Goal: Transaction & Acquisition: Purchase product/service

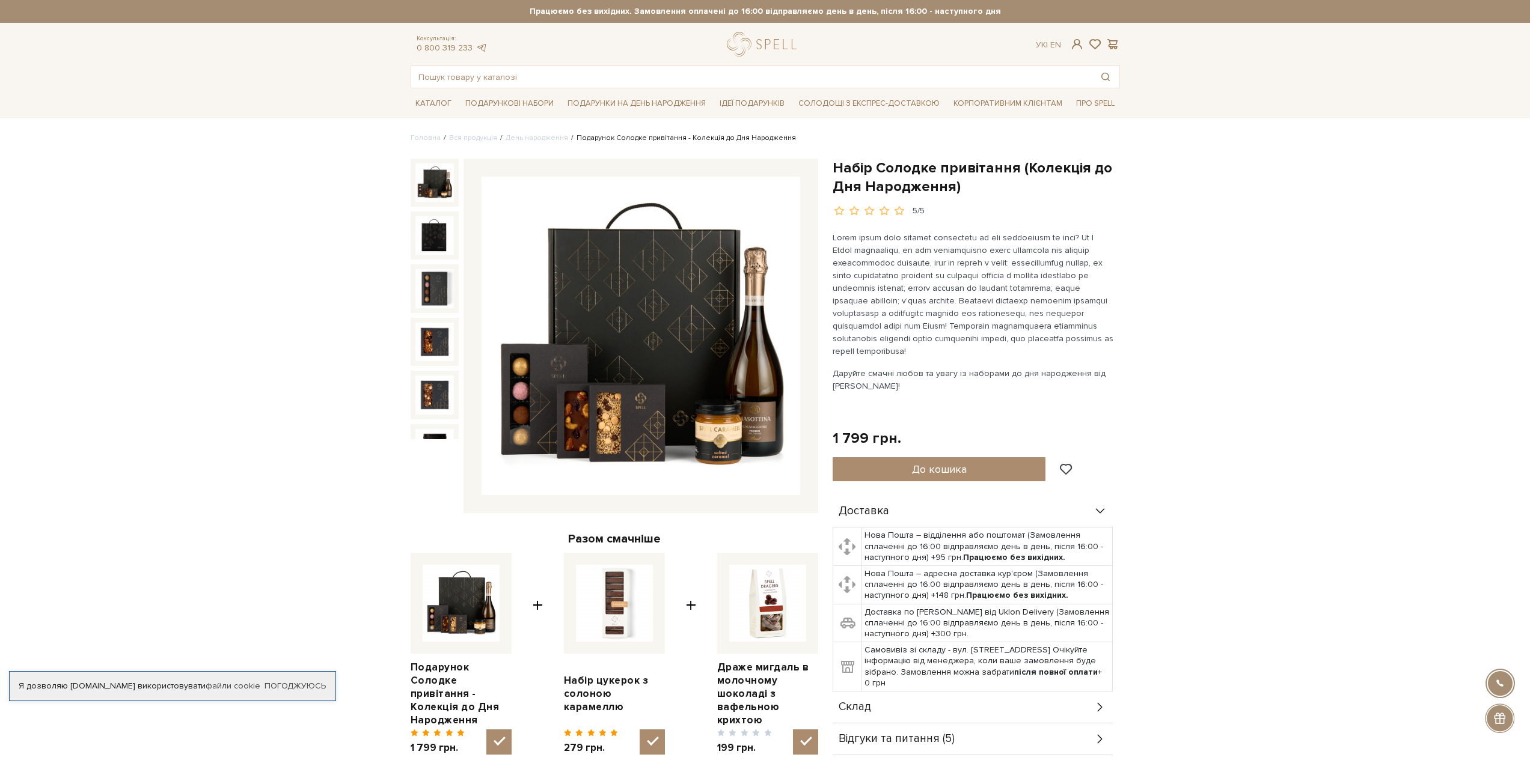
click at [649, 356] on img at bounding box center [641, 336] width 319 height 318
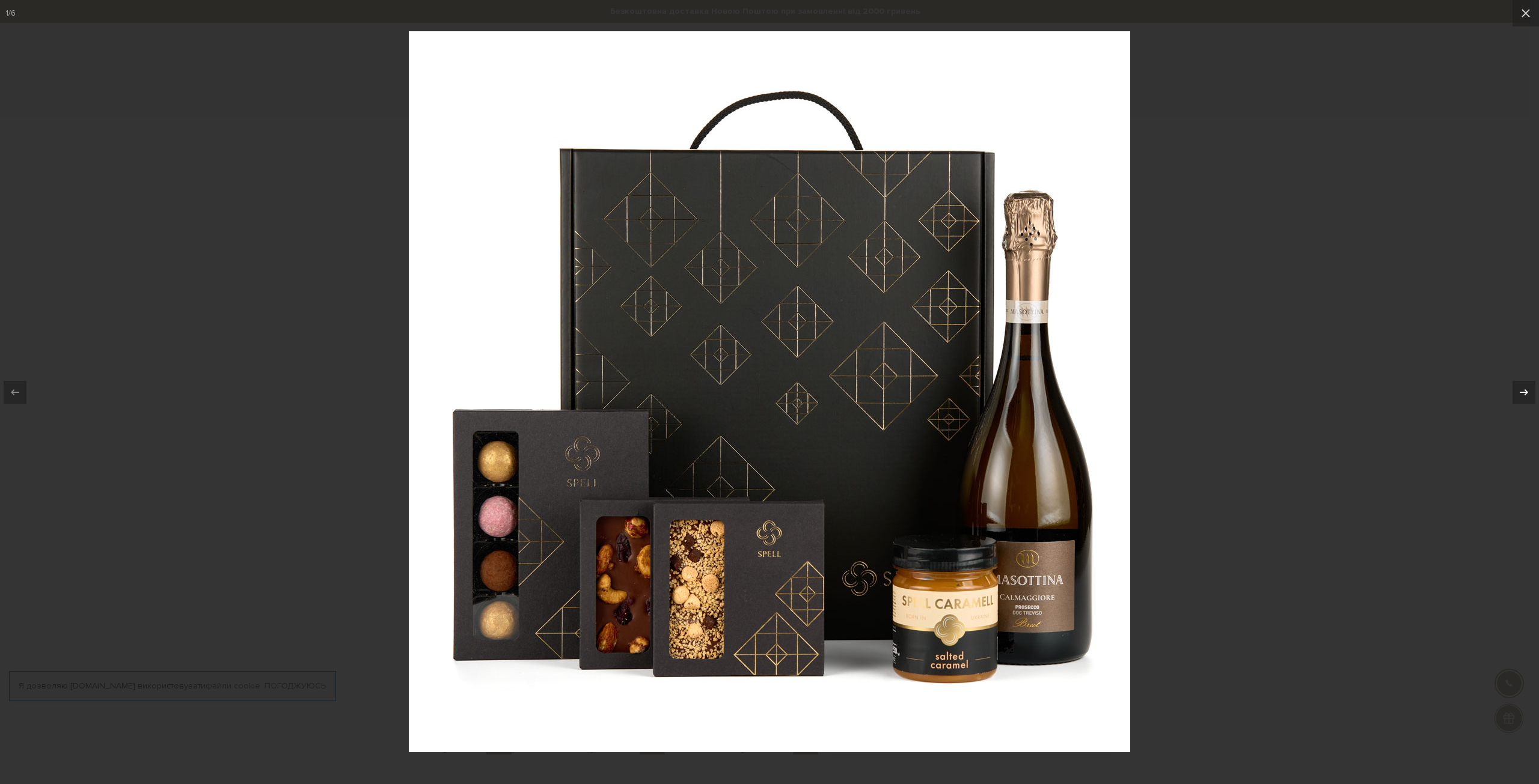
click at [1520, 393] on icon at bounding box center [1524, 393] width 14 height 14
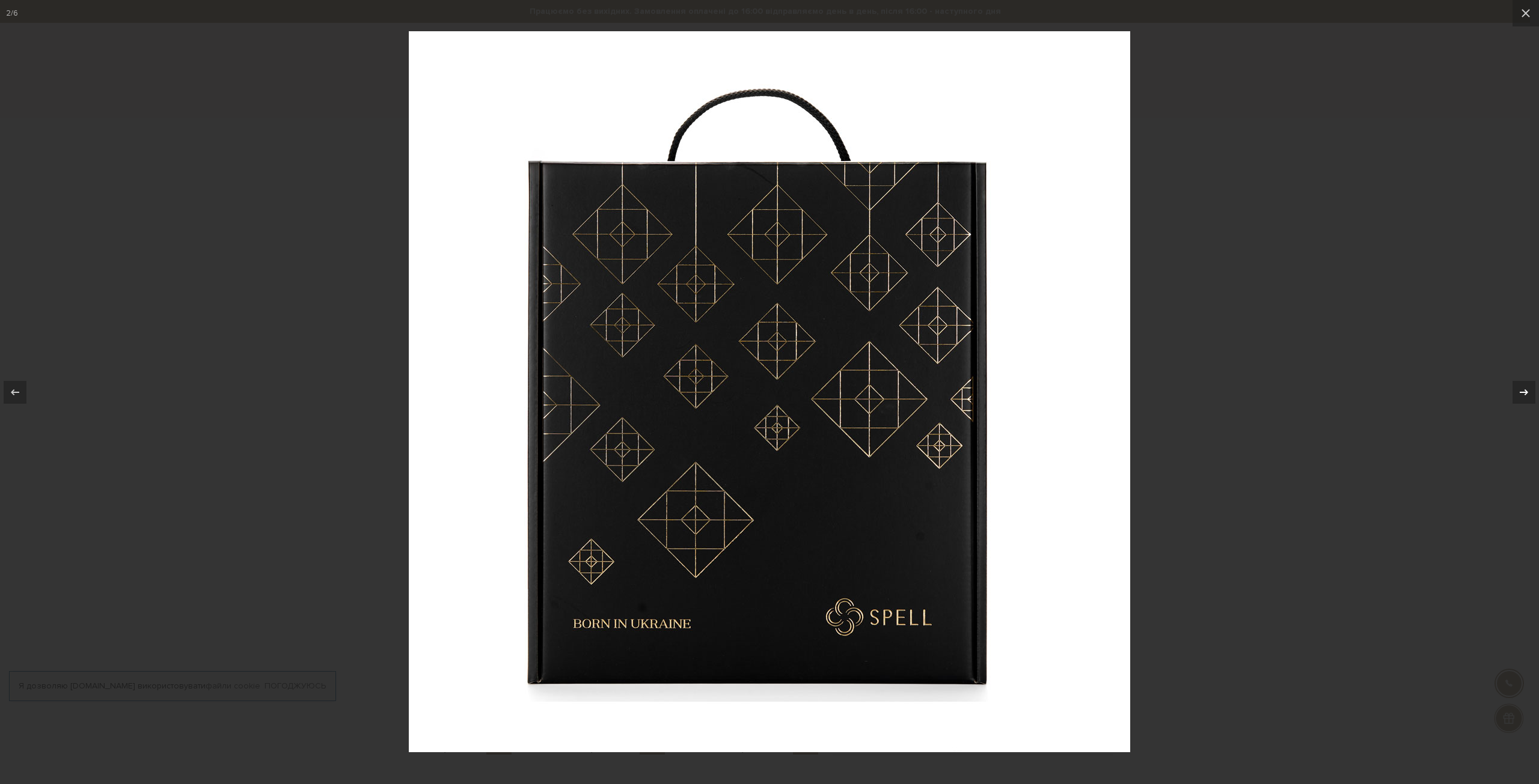
click at [1520, 393] on icon at bounding box center [1524, 393] width 14 height 14
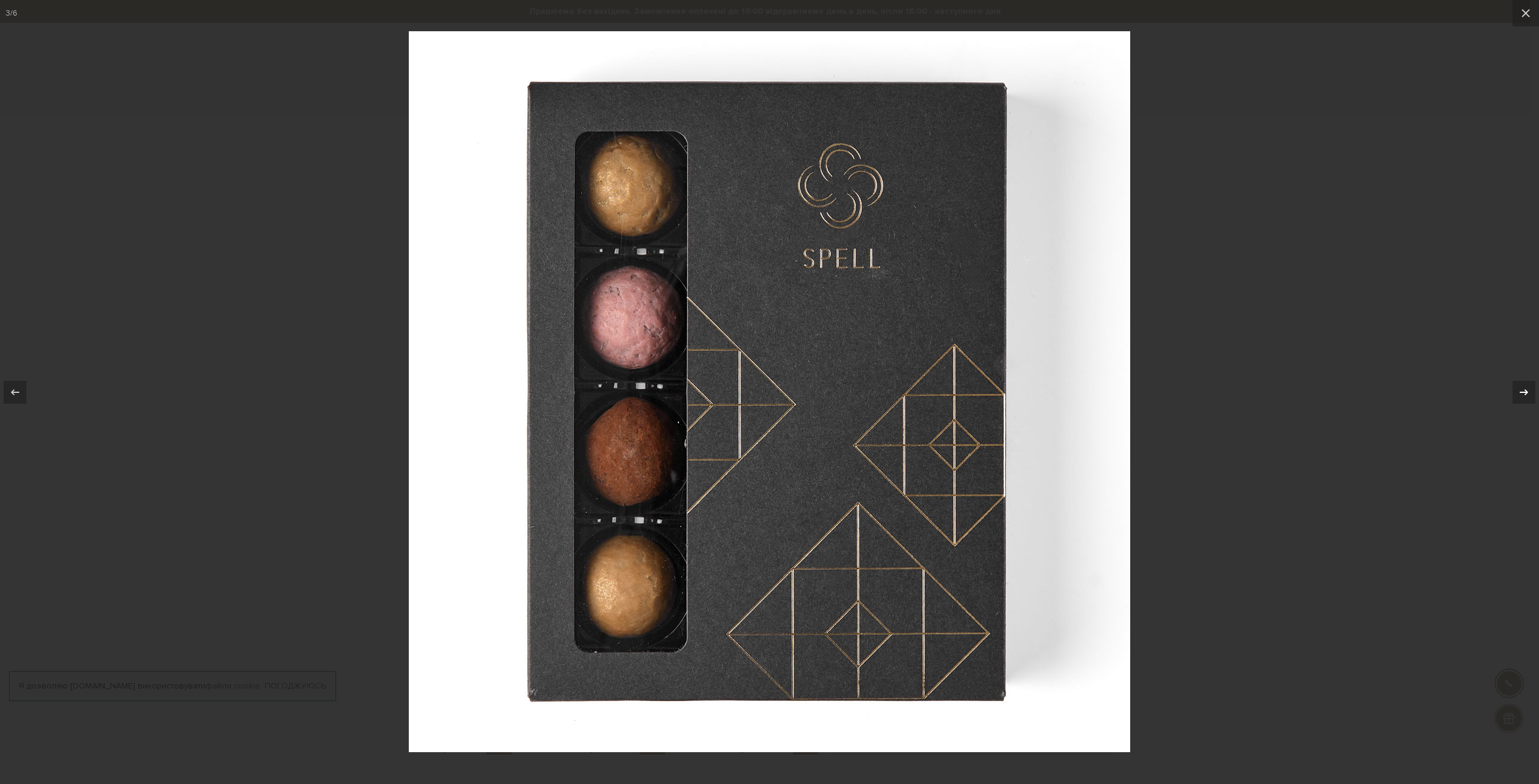
click at [1520, 393] on icon at bounding box center [1524, 393] width 14 height 14
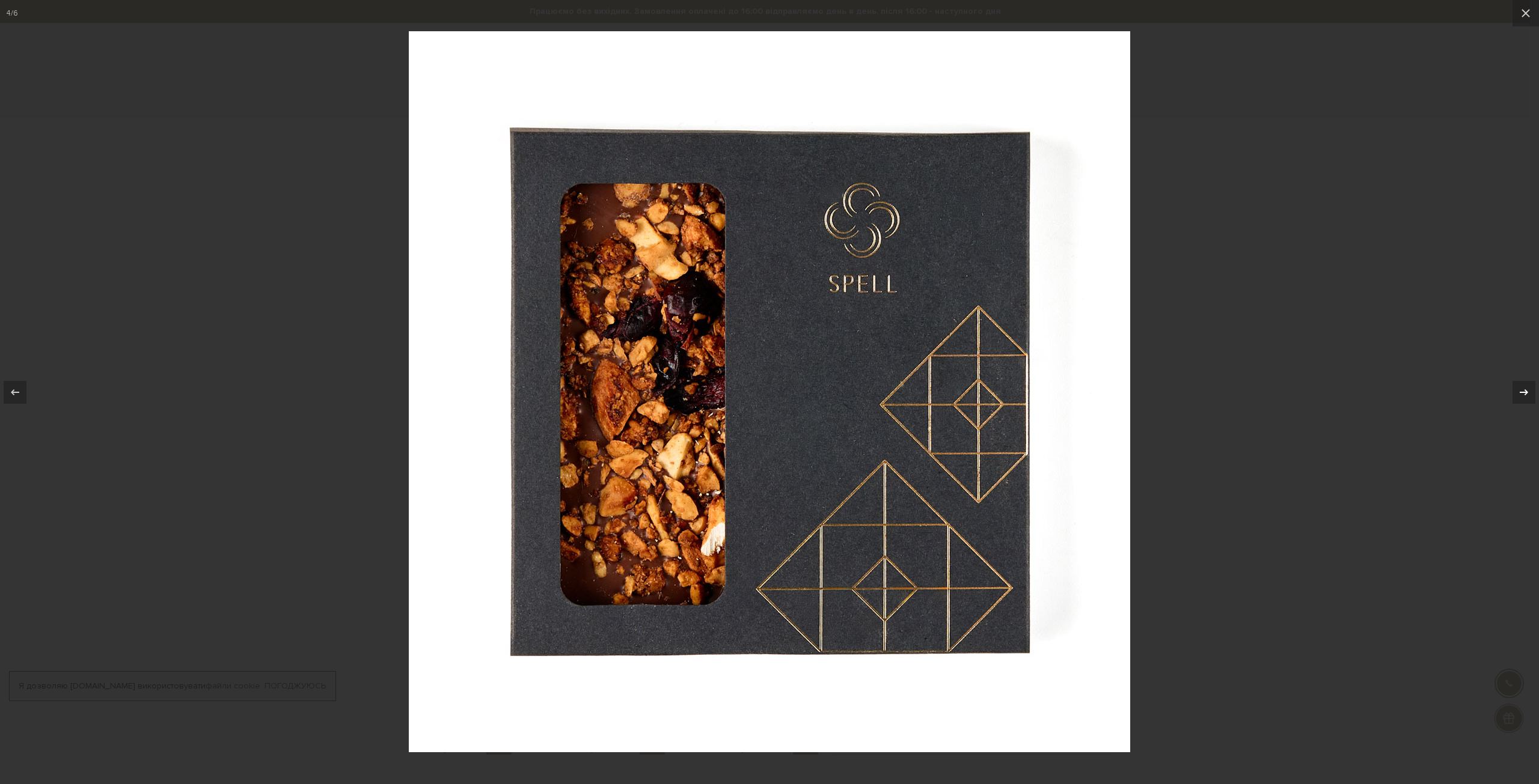
click at [1520, 393] on icon at bounding box center [1524, 393] width 14 height 14
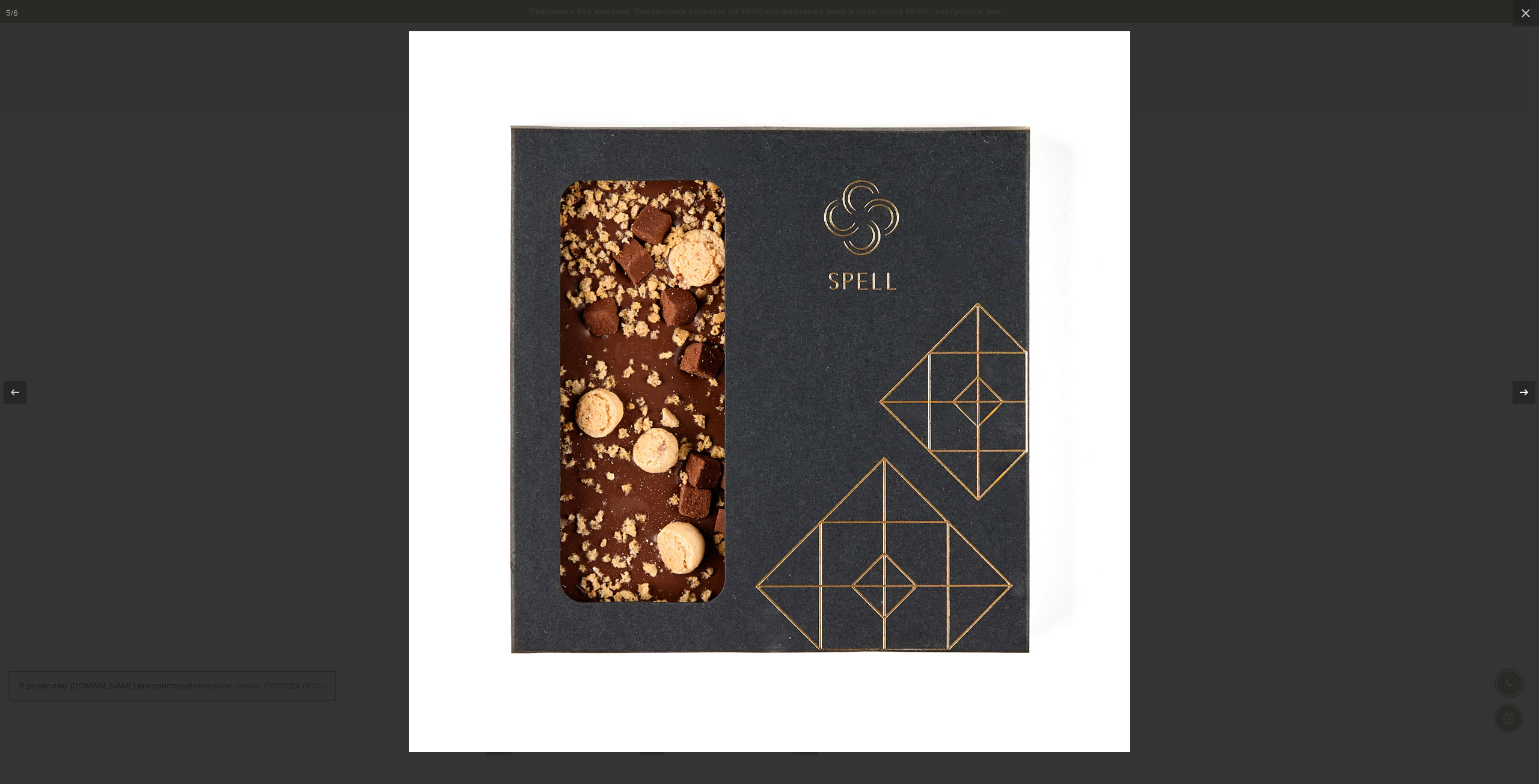
click at [1520, 393] on icon at bounding box center [1524, 393] width 14 height 14
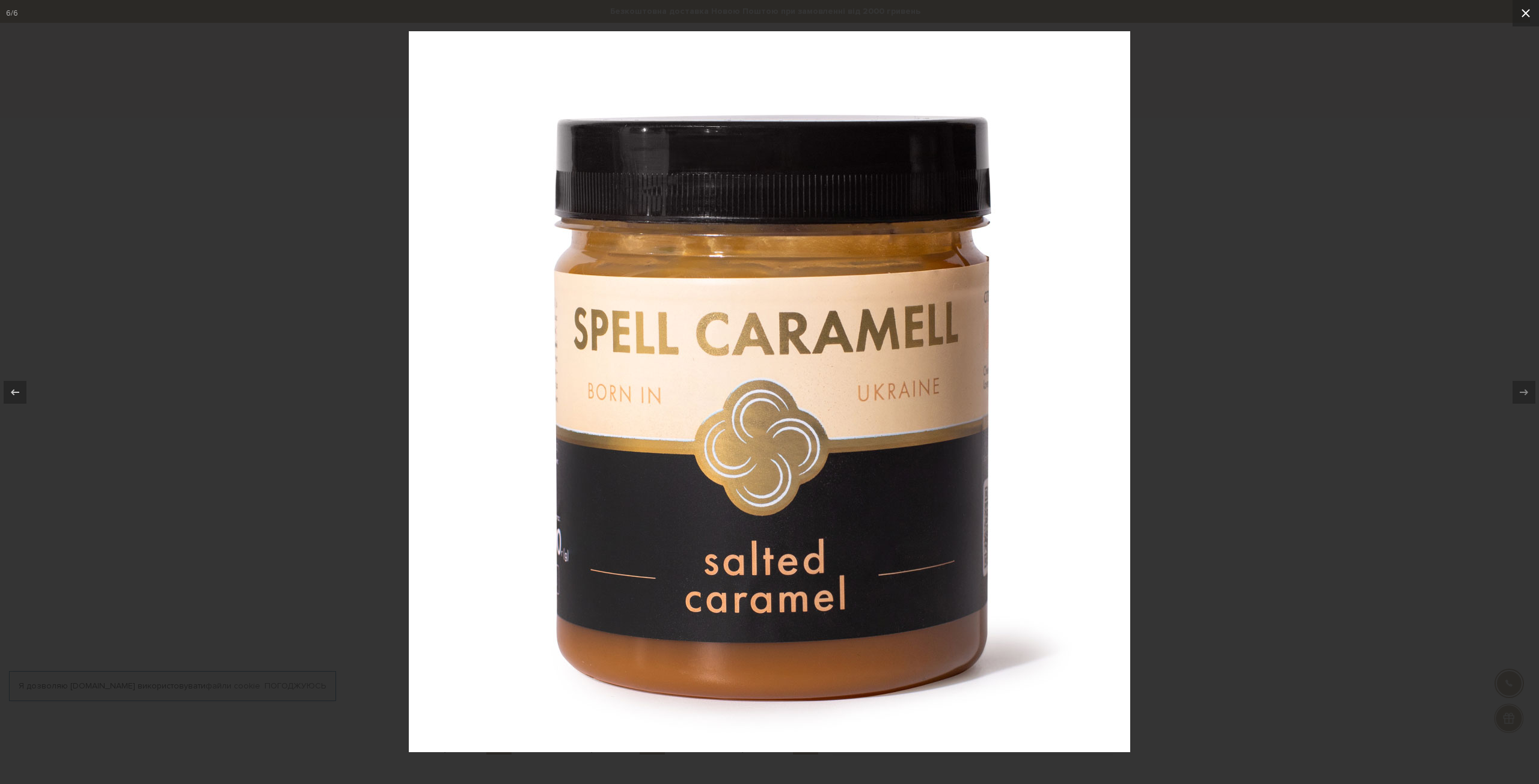
click at [1520, 11] on icon at bounding box center [1526, 13] width 14 height 14
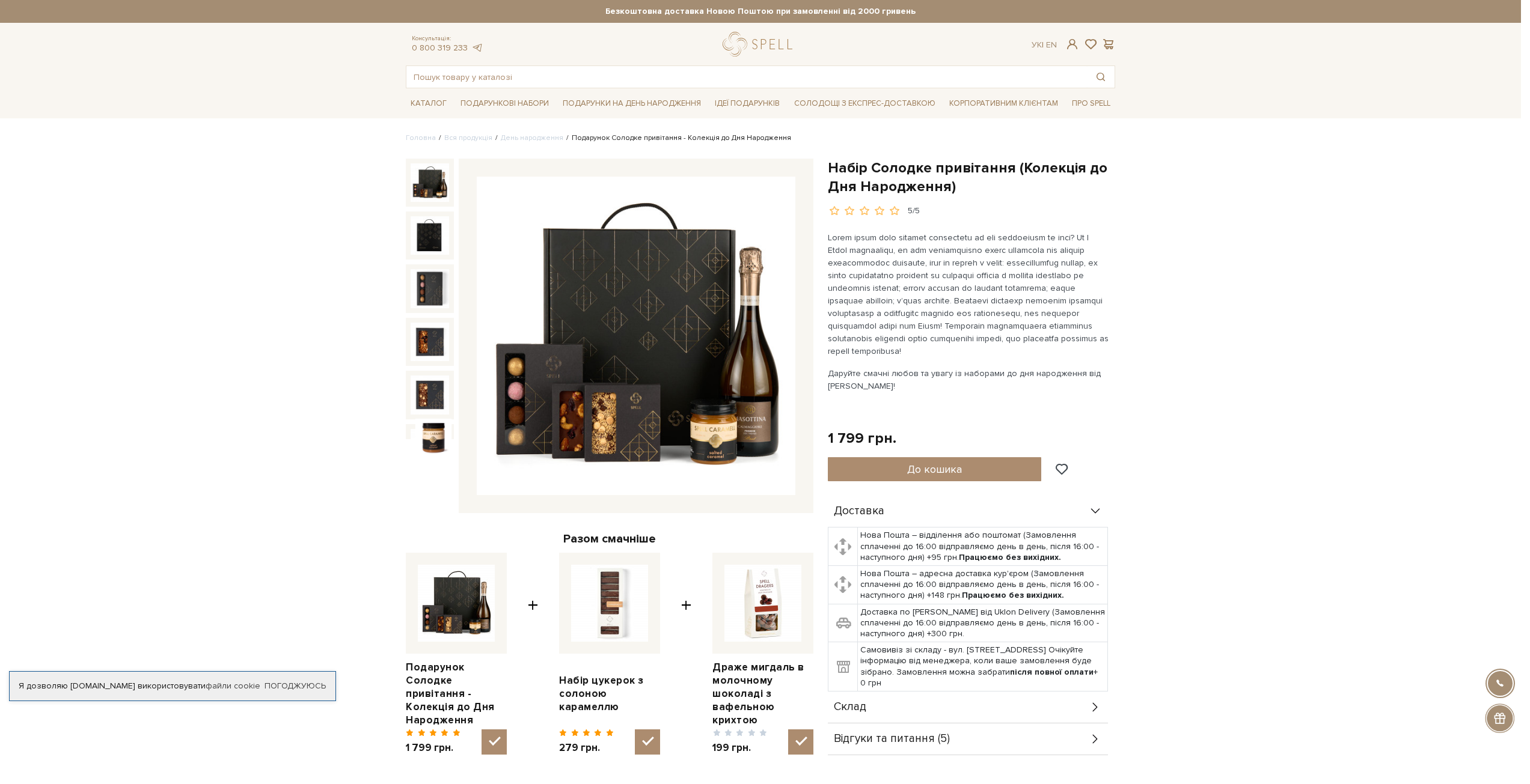
scroll to position [16, 0]
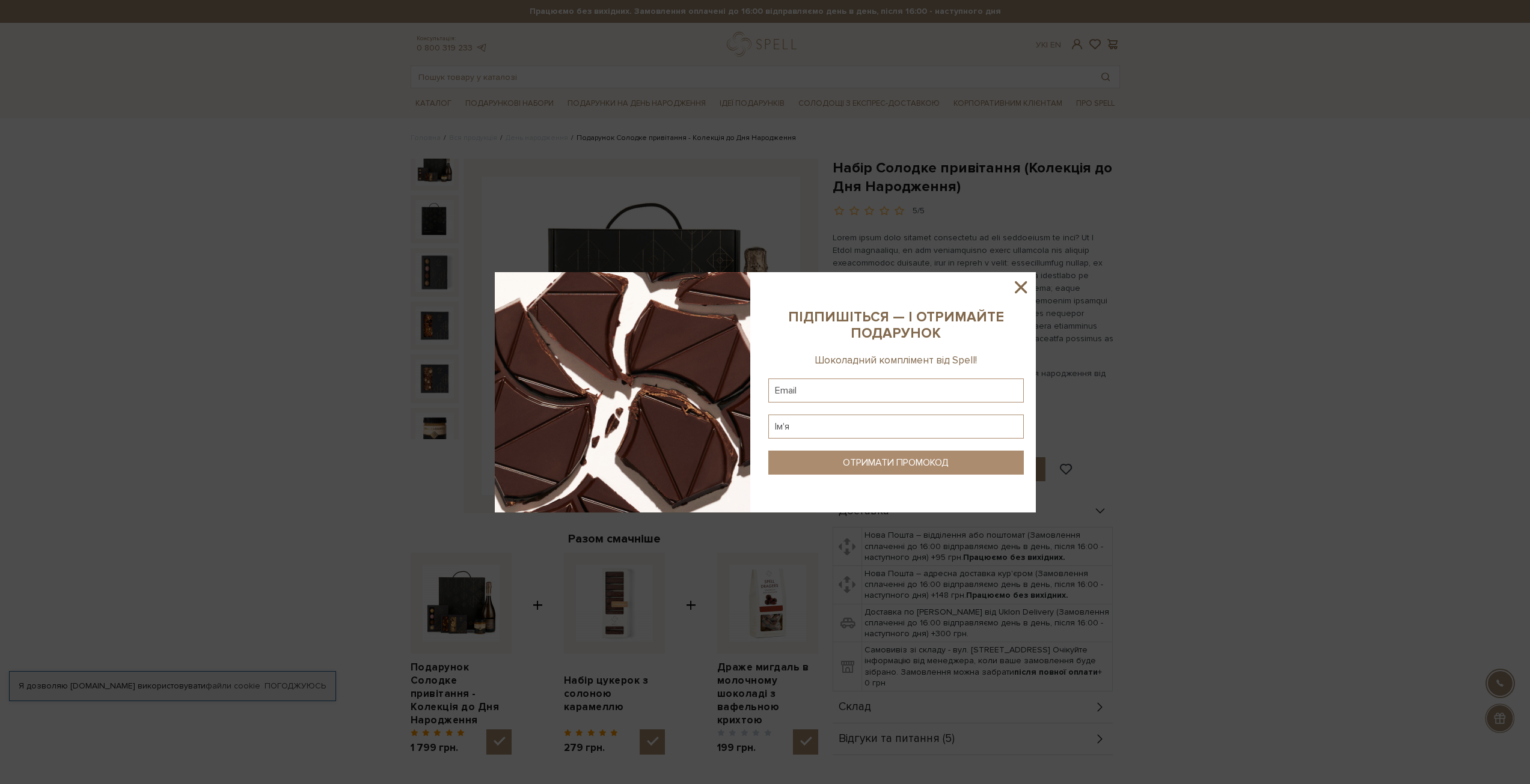
click at [1020, 289] on icon at bounding box center [1020, 287] width 20 height 20
